Goal: Information Seeking & Learning: Learn about a topic

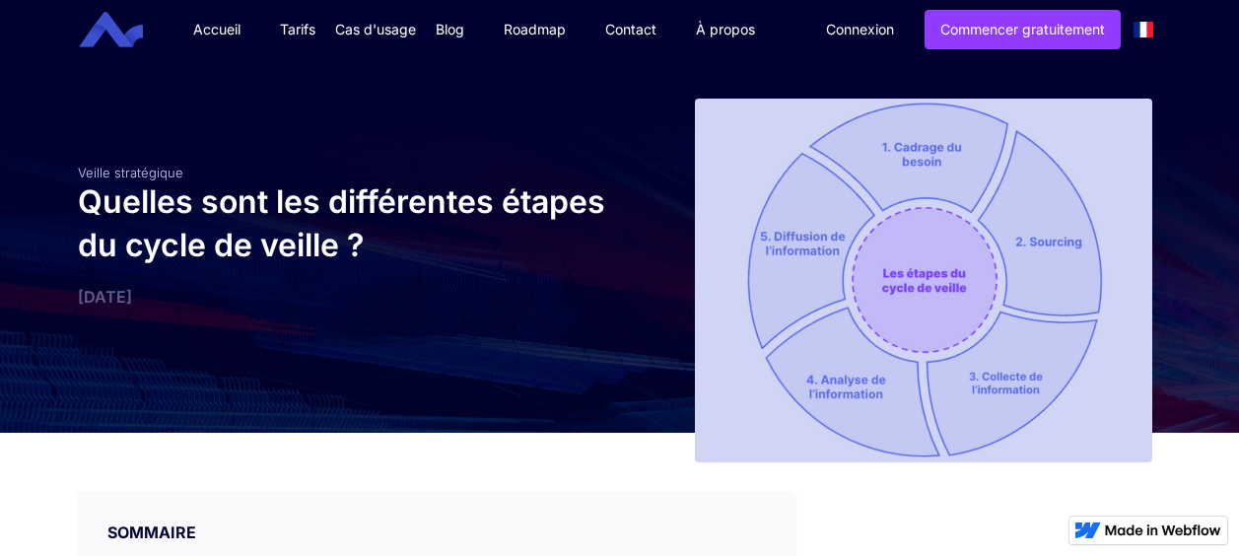
scroll to position [1293, 0]
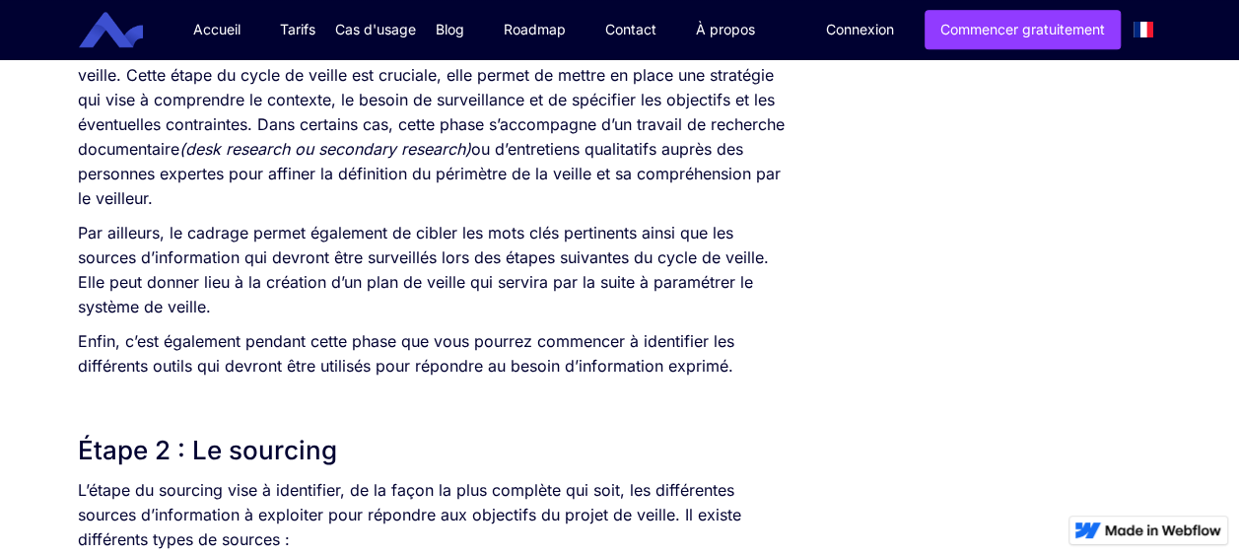
click at [563, 262] on p "Par ailleurs, le cadrage permet également de cibler les mots clés pertinents ai…" at bounding box center [436, 270] width 717 height 99
click at [485, 257] on p "Par ailleurs, le cadrage permet également de cibler les mots clés pertinents ai…" at bounding box center [436, 270] width 717 height 99
drag, startPoint x: 485, startPoint y: 257, endPoint x: 421, endPoint y: 252, distance: 64.3
click at [421, 252] on p "Par ailleurs, le cadrage permet également de cibler les mots clés pertinents ai…" at bounding box center [436, 270] width 717 height 99
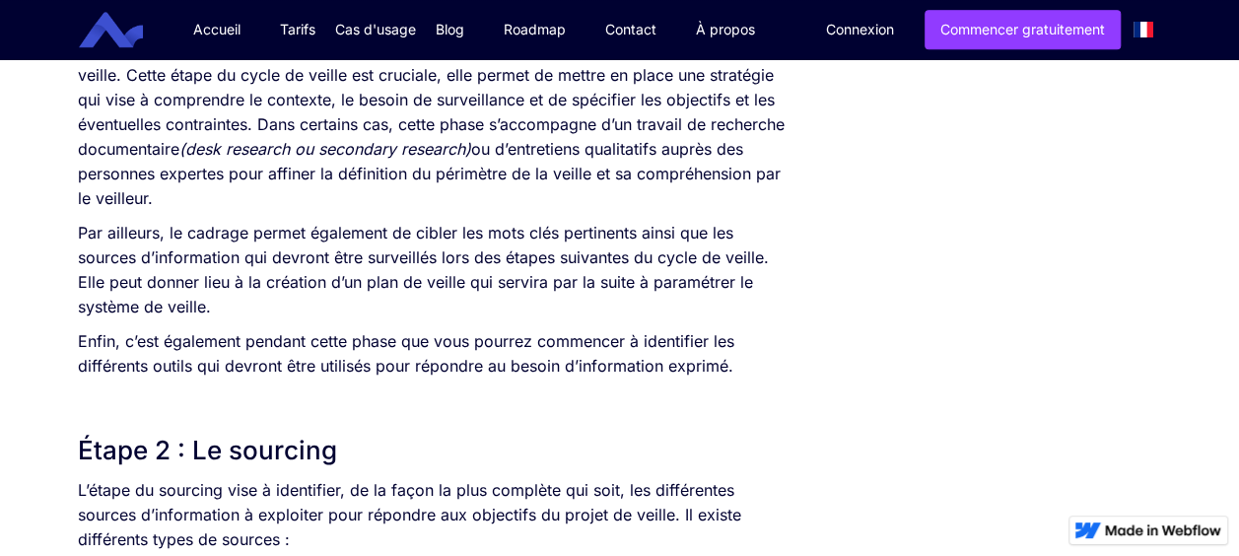
click at [421, 252] on p "Par ailleurs, le cadrage permet également de cibler les mots clés pertinents ai…" at bounding box center [436, 270] width 717 height 99
drag, startPoint x: 421, startPoint y: 252, endPoint x: 409, endPoint y: 318, distance: 67.1
click at [409, 318] on p "Par ailleurs, le cadrage permet également de cibler les mots clés pertinents ai…" at bounding box center [436, 270] width 717 height 99
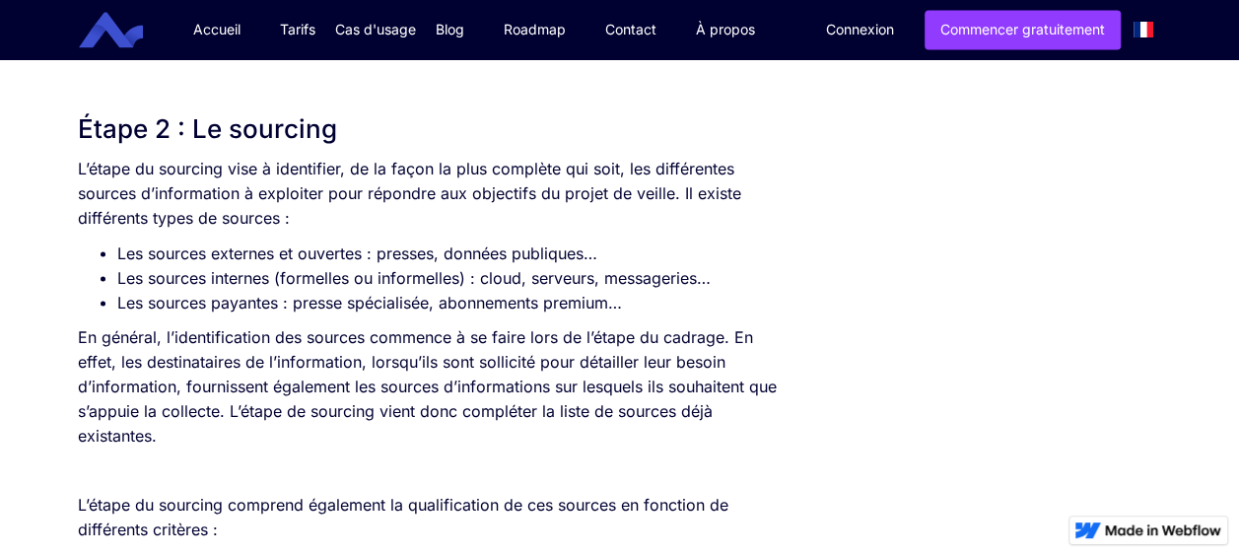
scroll to position [1614, 0]
click at [548, 300] on li "Les sources payantes : presse spécialisée, abonnements premium…" at bounding box center [455, 303] width 677 height 25
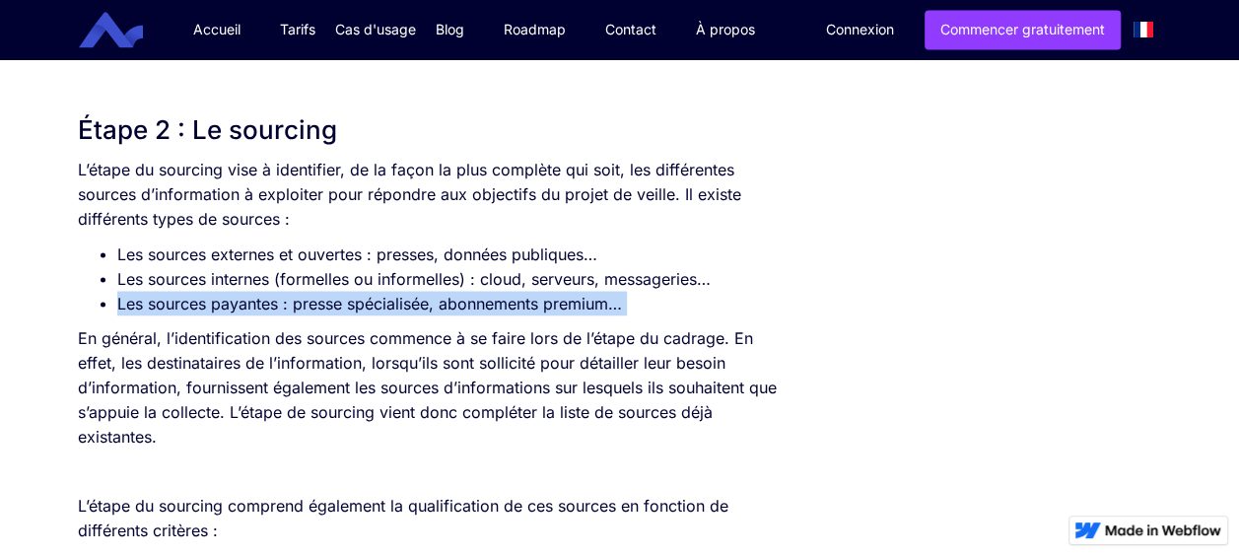
click at [548, 300] on li "Les sources payantes : presse spécialisée, abonnements premium…" at bounding box center [455, 303] width 677 height 25
drag, startPoint x: 548, startPoint y: 300, endPoint x: 453, endPoint y: 297, distance: 95.7
click at [453, 297] on li "Les sources payantes : presse spécialisée, abonnements premium…" at bounding box center [455, 303] width 677 height 25
click at [314, 294] on li "Les sources payantes : presse spécialisée, abonnements premium…" at bounding box center [455, 303] width 677 height 25
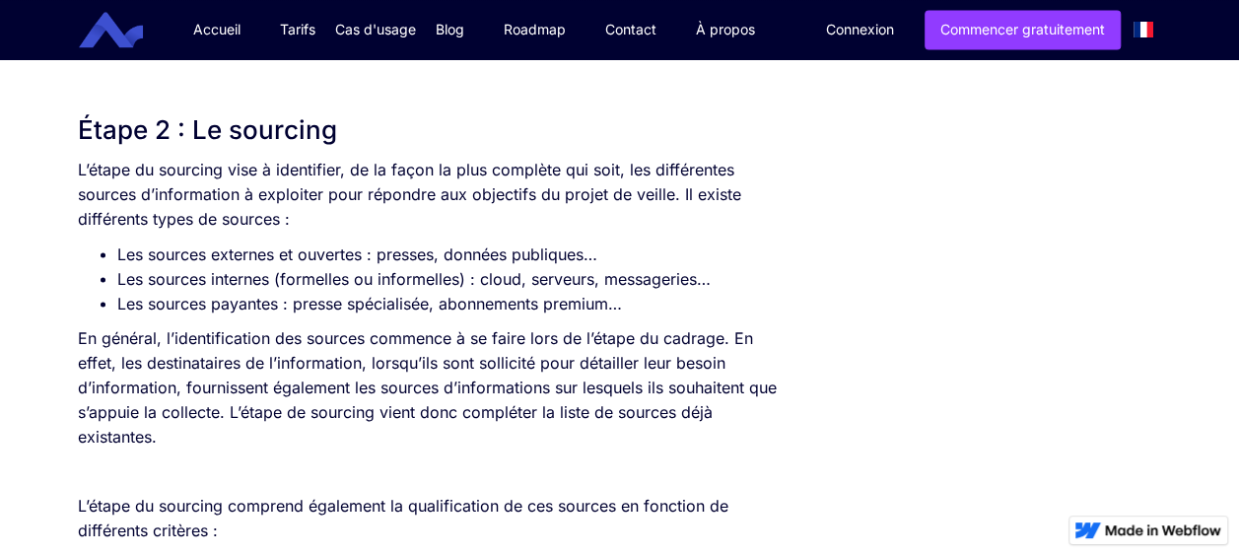
drag, startPoint x: 606, startPoint y: 377, endPoint x: 633, endPoint y: 384, distance: 27.8
click at [633, 384] on p "En général, l’identification des sources commence à se faire lors de l’étape du…" at bounding box center [436, 386] width 717 height 123
drag, startPoint x: 633, startPoint y: 384, endPoint x: 429, endPoint y: 400, distance: 204.7
click at [429, 400] on p "En général, l’identification des sources commence à se faire lors de l’étape du…" at bounding box center [436, 386] width 717 height 123
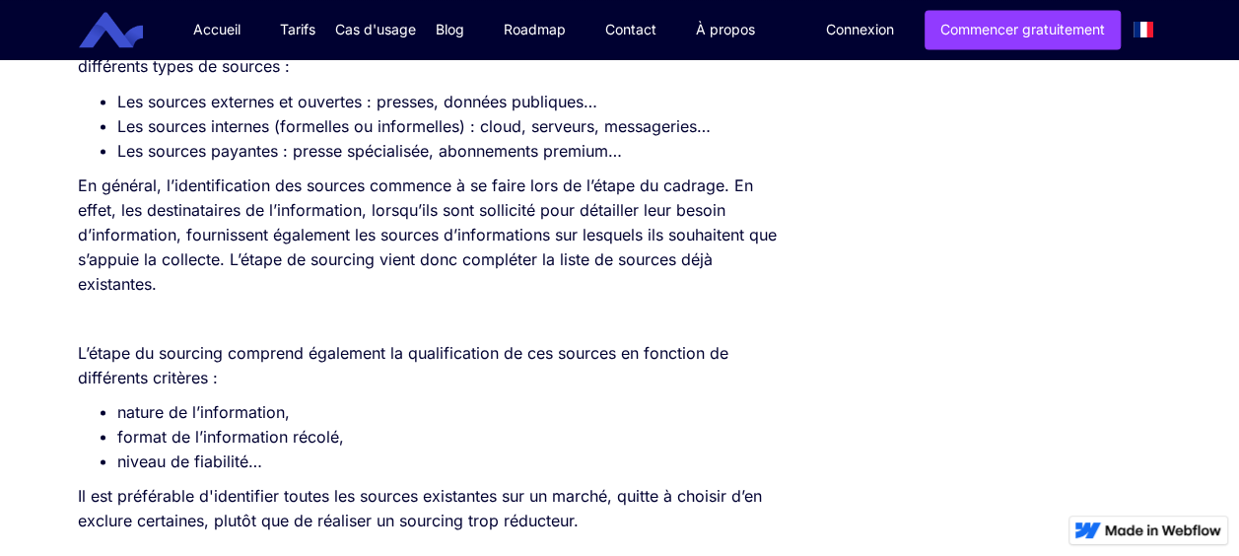
scroll to position [1768, 0]
click at [274, 454] on li "niveau de fiabilité…" at bounding box center [455, 460] width 677 height 25
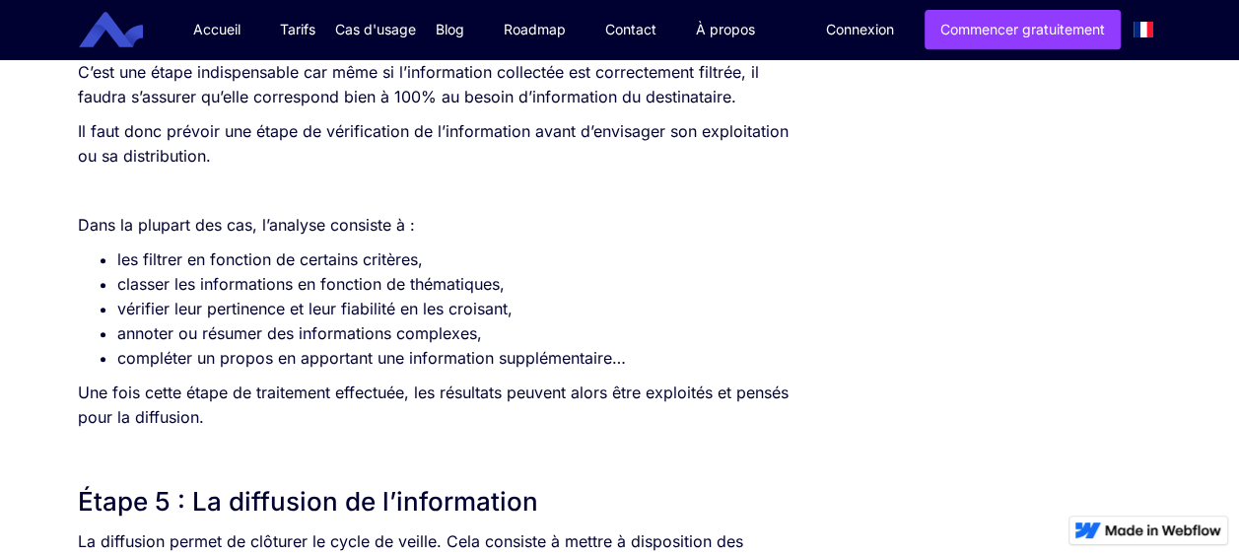
scroll to position [4168, 0]
click at [215, 310] on li "vérifier leur pertinence et leur fiabilité en les croisant," at bounding box center [455, 308] width 677 height 25
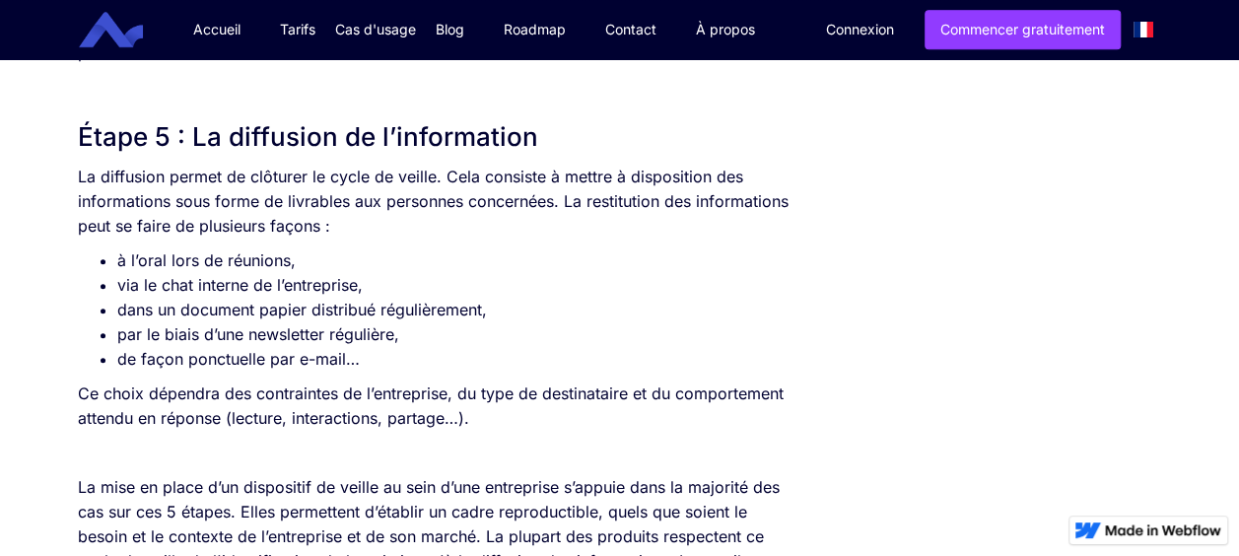
scroll to position [4538, 0]
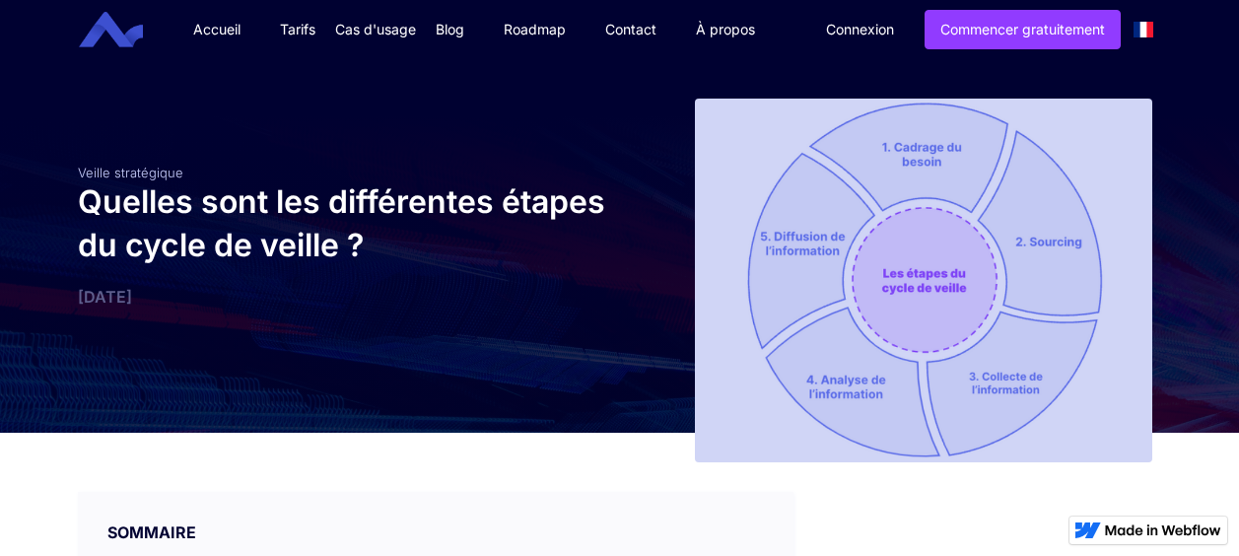
scroll to position [4517, 0]
